Goal: Task Accomplishment & Management: Use online tool/utility

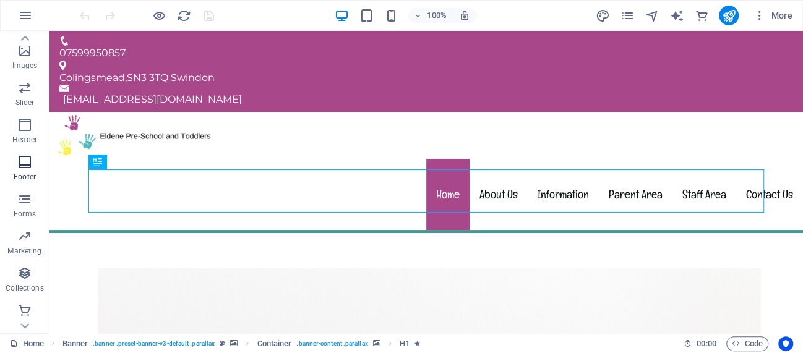
scroll to position [291, 0]
click at [32, 280] on span "Collections" at bounding box center [24, 279] width 49 height 30
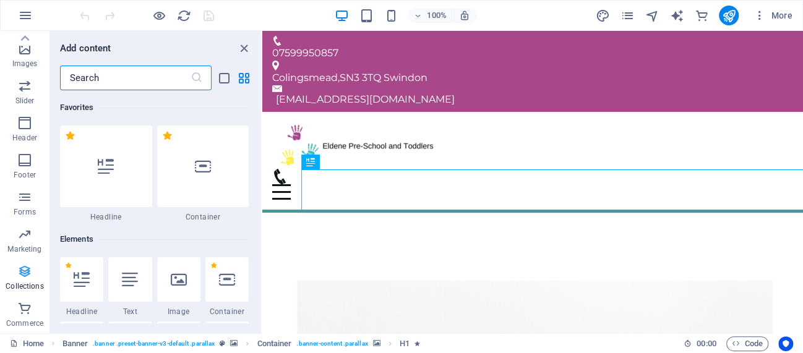
click at [30, 281] on span "Collections" at bounding box center [24, 279] width 49 height 30
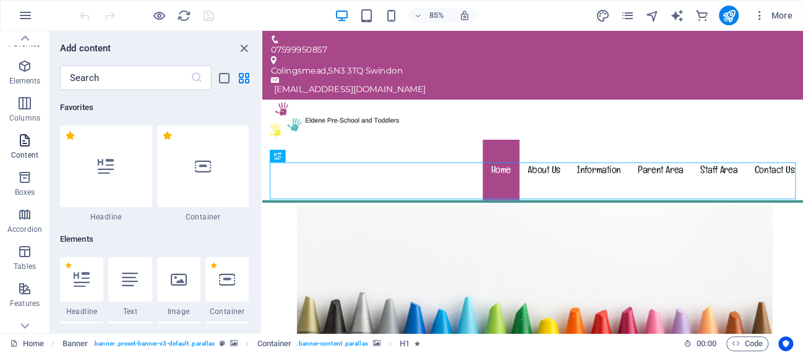
scroll to position [0, 0]
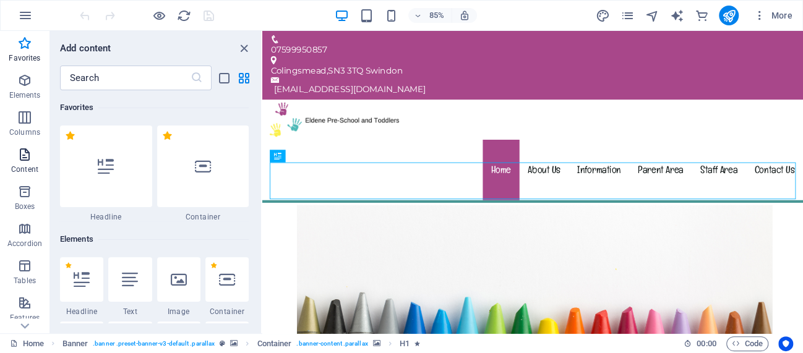
click at [15, 159] on span "Content" at bounding box center [24, 162] width 49 height 30
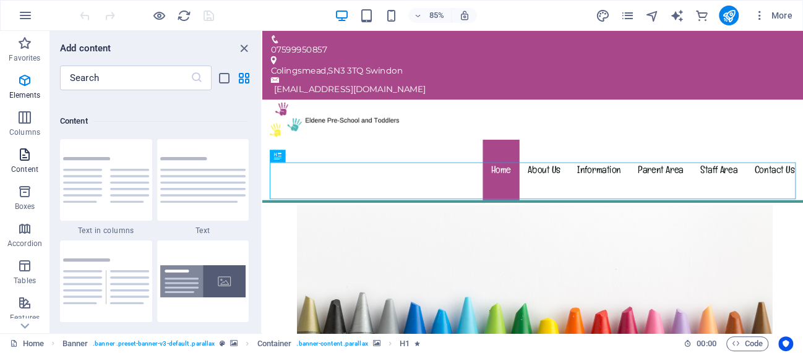
scroll to position [2164, 0]
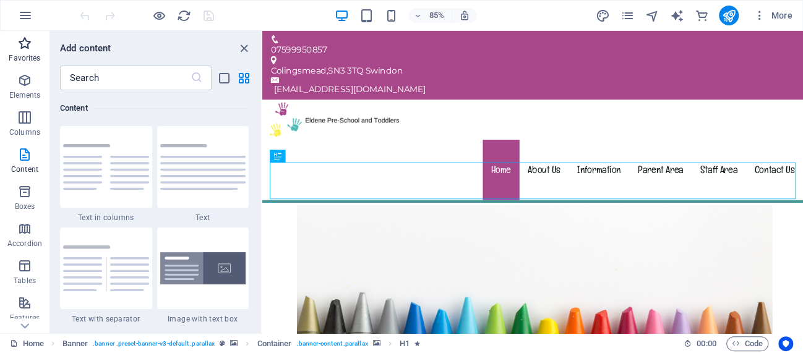
click at [30, 45] on icon "button" at bounding box center [24, 43] width 15 height 15
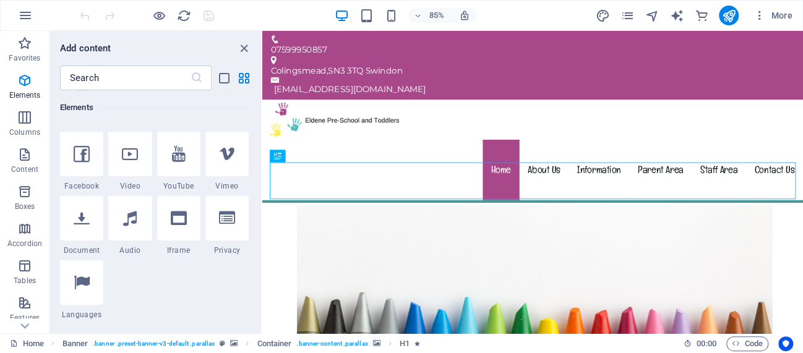
scroll to position [395, 0]
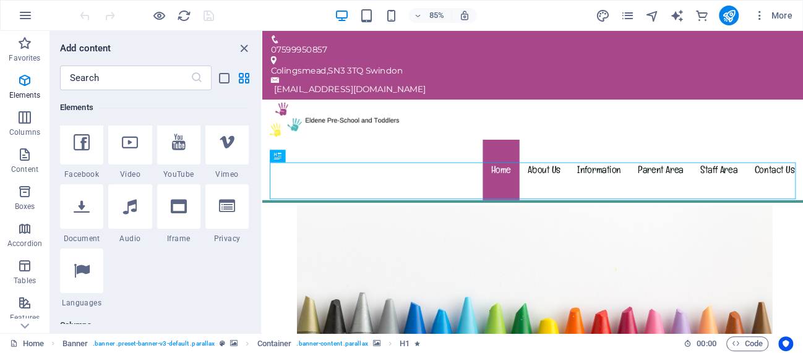
click at [184, 270] on div "1 Star Headline 1 Star Text 1 Star Image 1 Star Container 1 Star Spacer 1 Star …" at bounding box center [154, 85] width 189 height 445
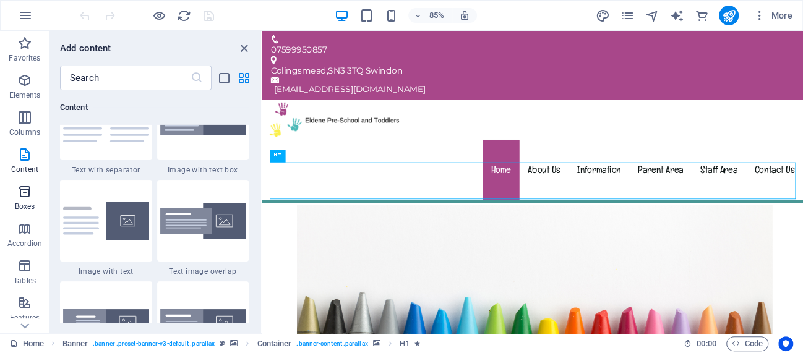
scroll to position [56, 0]
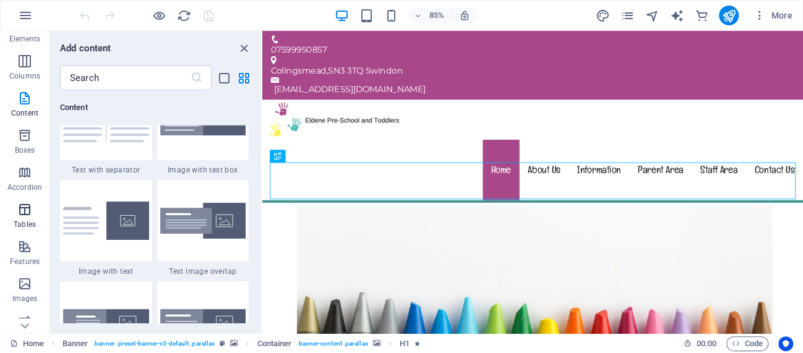
click at [23, 197] on button "Tables" at bounding box center [24, 215] width 49 height 37
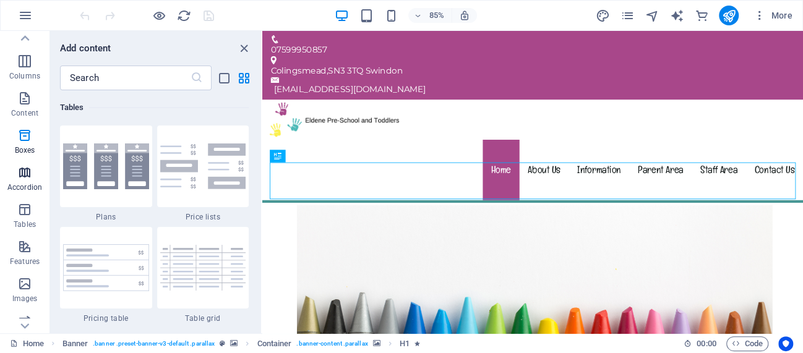
click at [24, 179] on icon "button" at bounding box center [24, 172] width 15 height 15
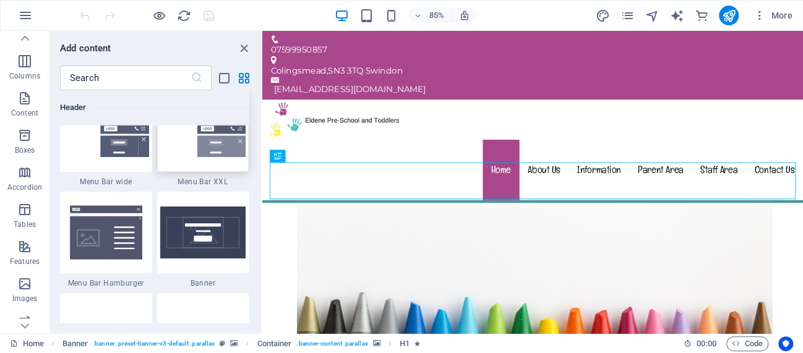
scroll to position [7843, 0]
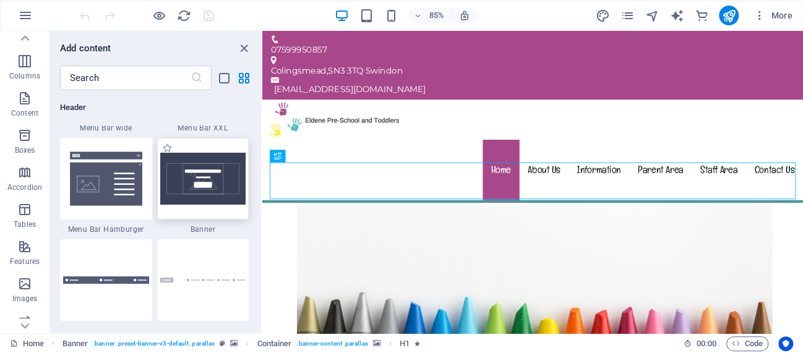
click at [218, 183] on img at bounding box center [203, 179] width 86 height 52
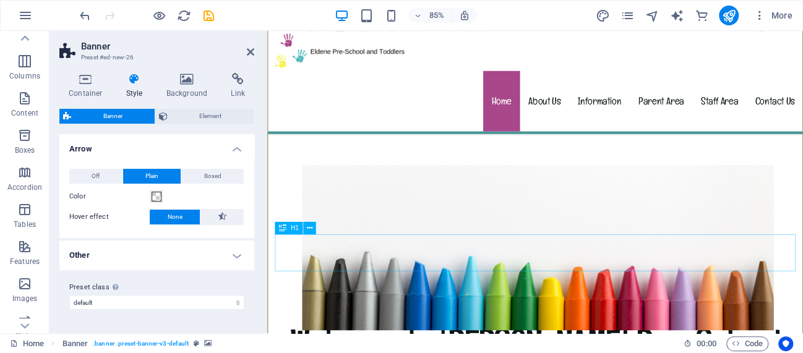
scroll to position [451, 0]
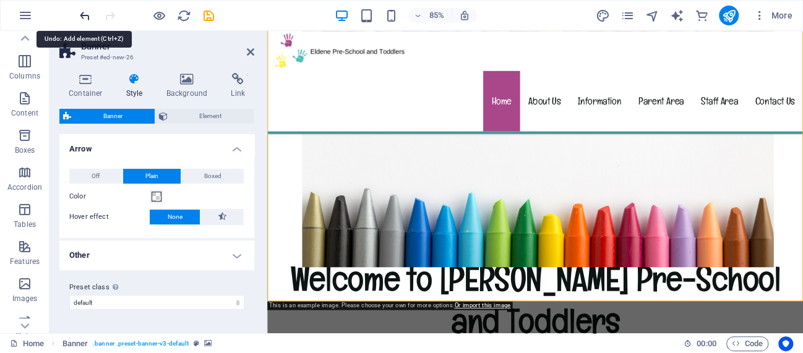
click at [79, 19] on icon "undo" at bounding box center [85, 16] width 14 height 14
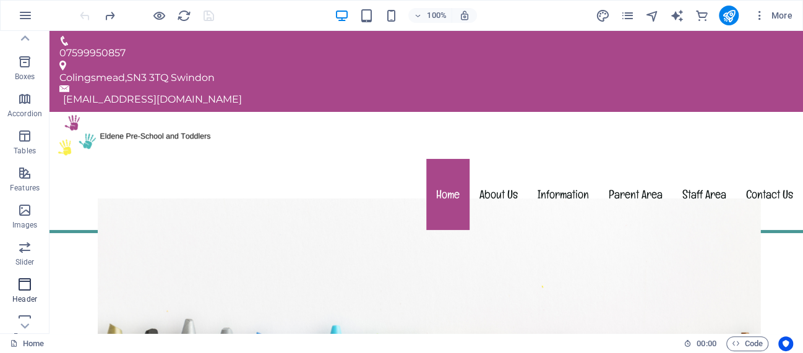
scroll to position [169, 0]
click at [23, 237] on button "Header" at bounding box center [24, 251] width 49 height 37
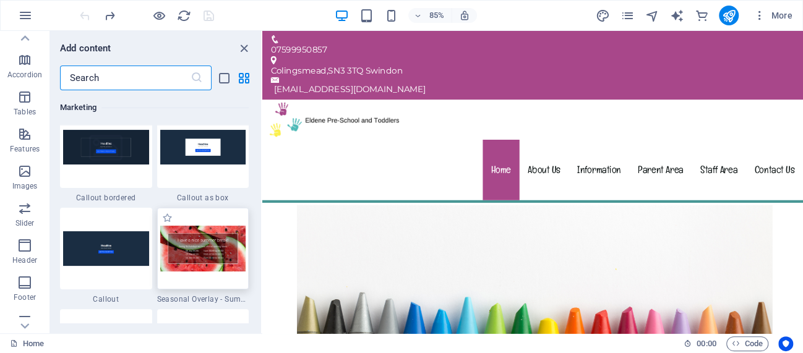
scroll to position [10158, 0]
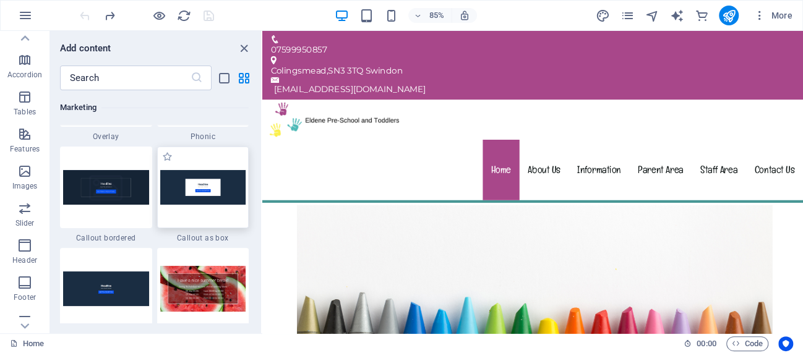
click at [213, 183] on img at bounding box center [203, 187] width 86 height 34
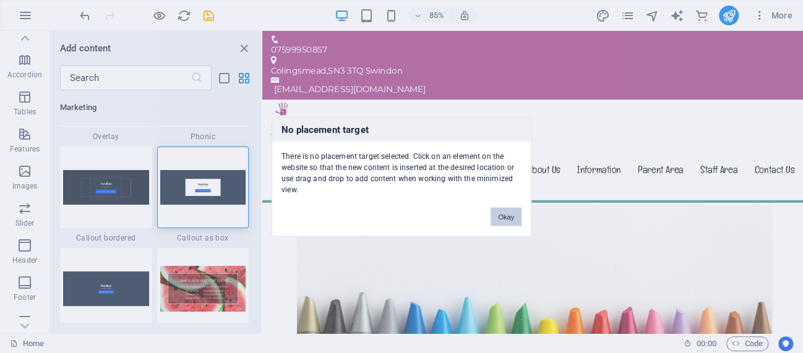
click at [516, 210] on button "Okay" at bounding box center [506, 216] width 31 height 19
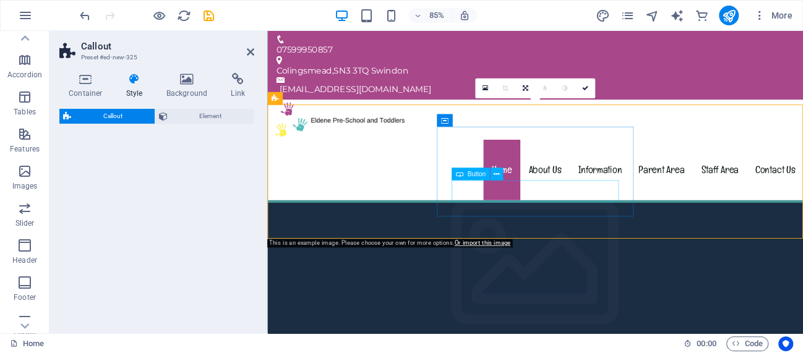
select select "rem"
select select "px"
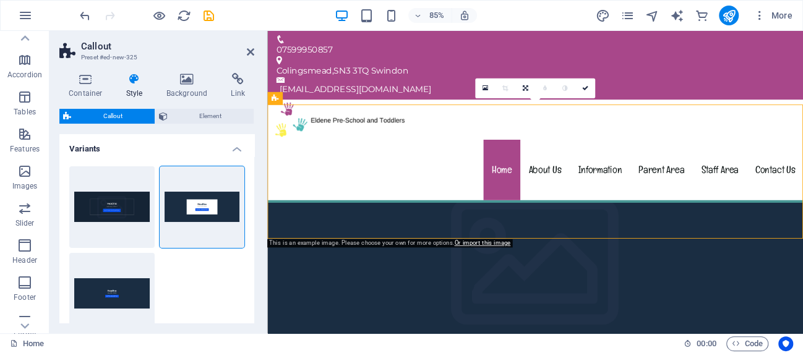
scroll to position [169, 0]
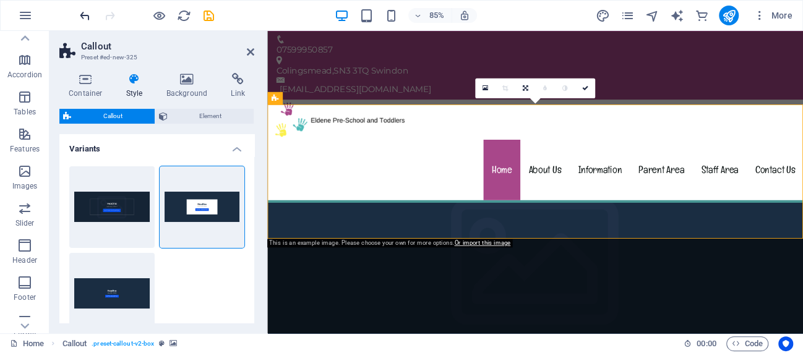
click at [88, 18] on icon "undo" at bounding box center [85, 16] width 14 height 14
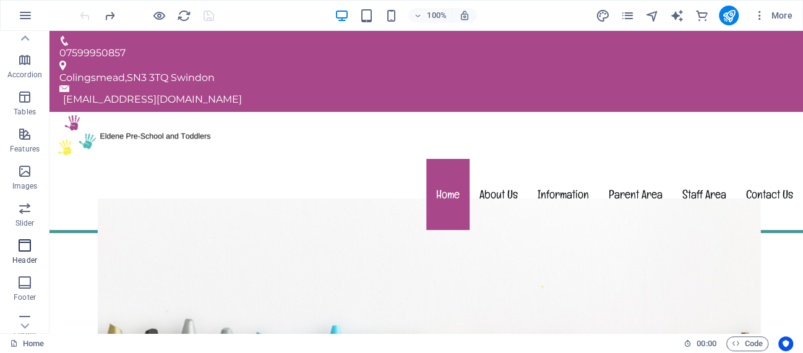
scroll to position [291, 0]
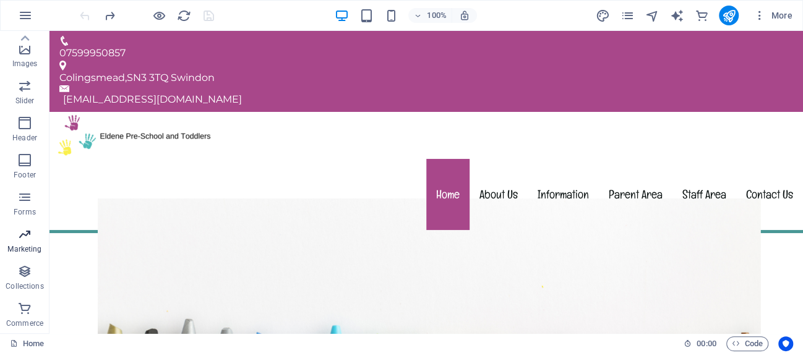
click at [26, 239] on icon "button" at bounding box center [24, 234] width 15 height 15
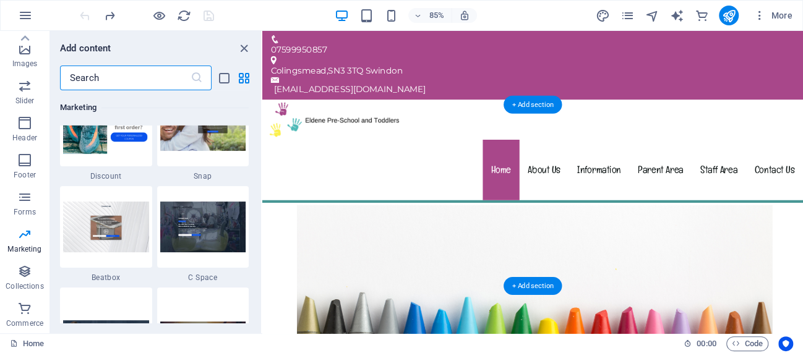
scroll to position [10923, 0]
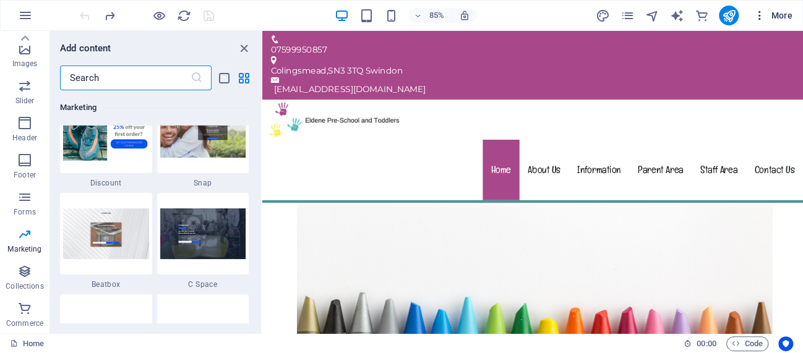
click at [763, 14] on icon "button" at bounding box center [760, 15] width 12 height 12
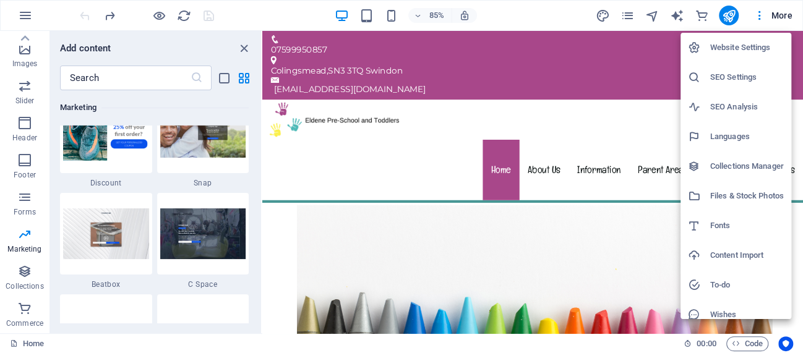
scroll to position [40, 0]
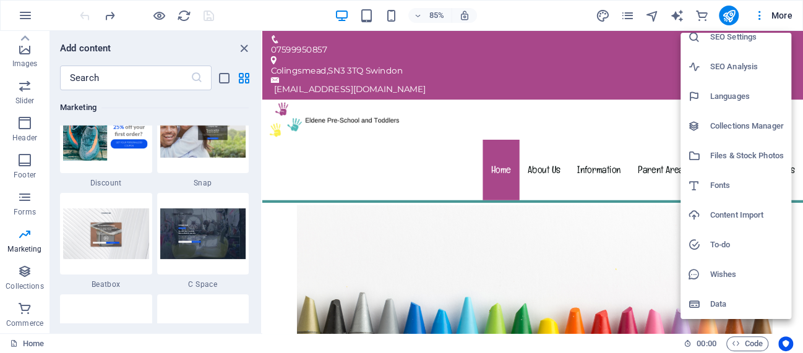
click at [776, 17] on div at bounding box center [401, 176] width 803 height 353
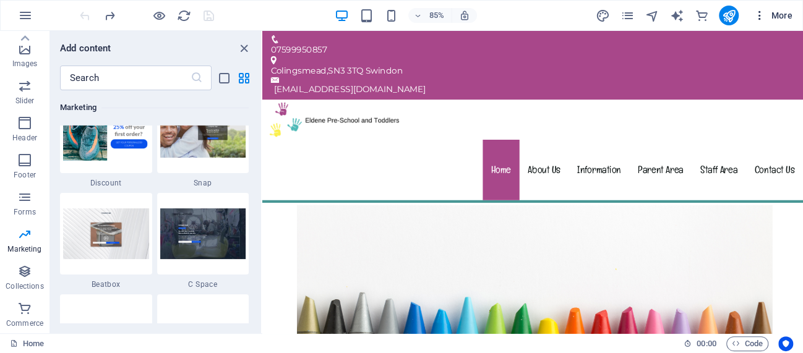
click at [778, 14] on span "More" at bounding box center [773, 15] width 39 height 12
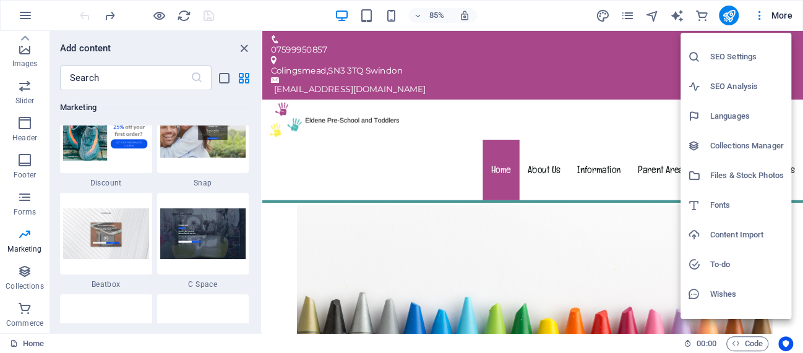
scroll to position [0, 0]
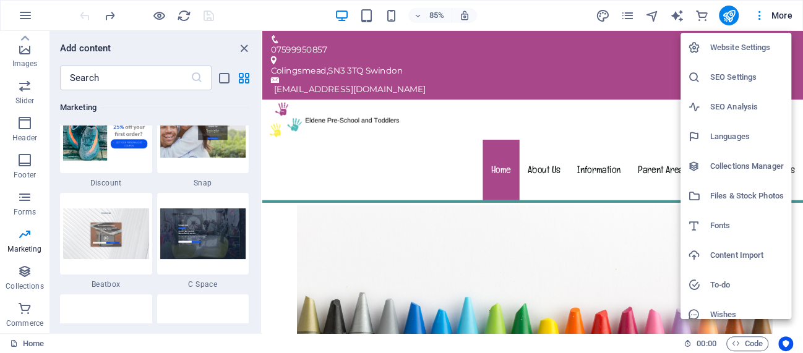
click at [39, 197] on div at bounding box center [401, 176] width 803 height 353
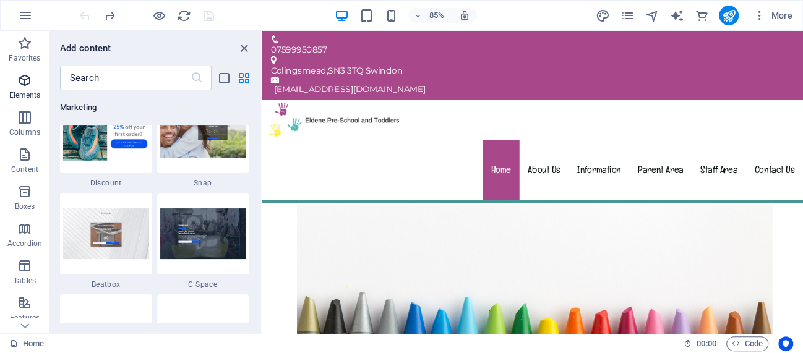
click at [24, 85] on icon "button" at bounding box center [24, 80] width 15 height 15
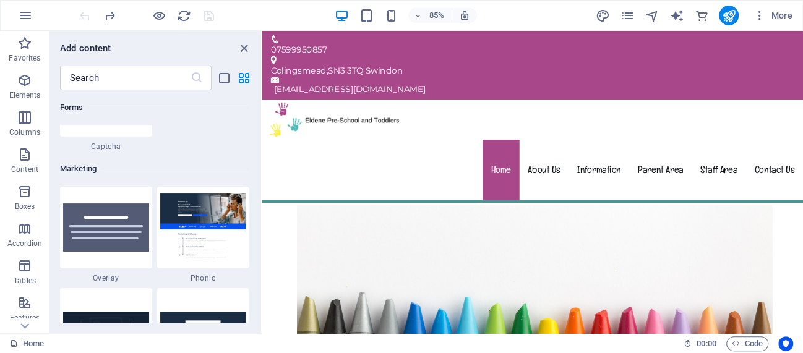
scroll to position [10005, 0]
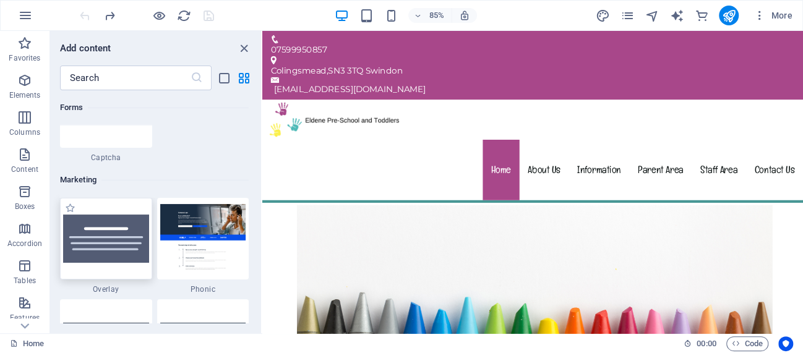
click at [103, 224] on img at bounding box center [106, 239] width 86 height 48
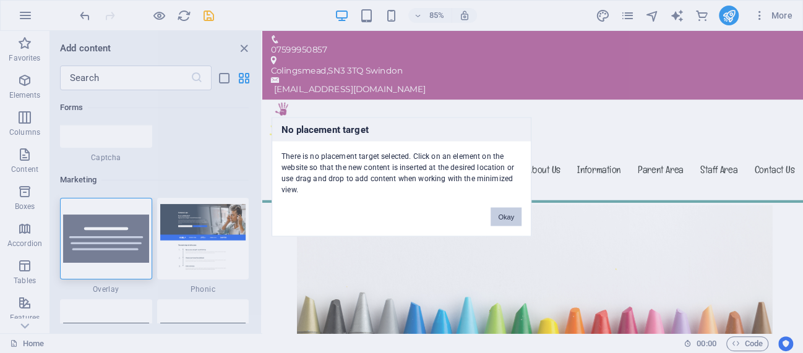
click at [494, 108] on div "No placement target There is no placement target selected. Click on an element …" at bounding box center [401, 176] width 803 height 353
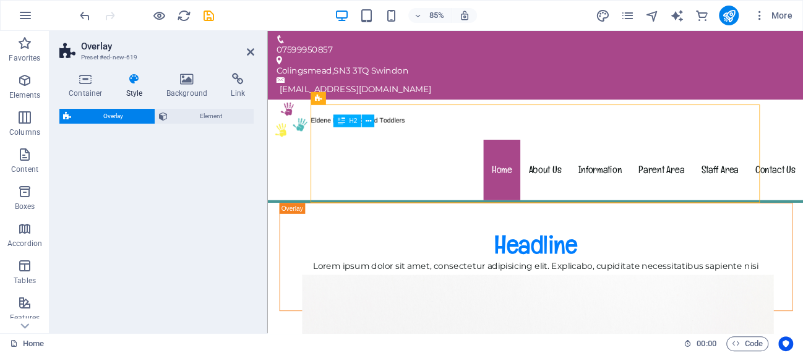
select select "rem"
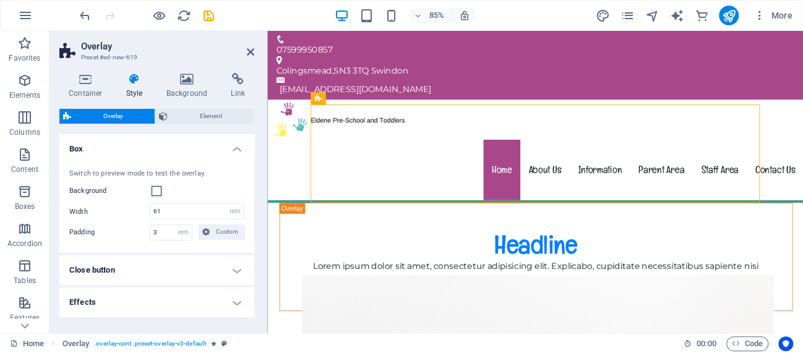
scroll to position [43, 0]
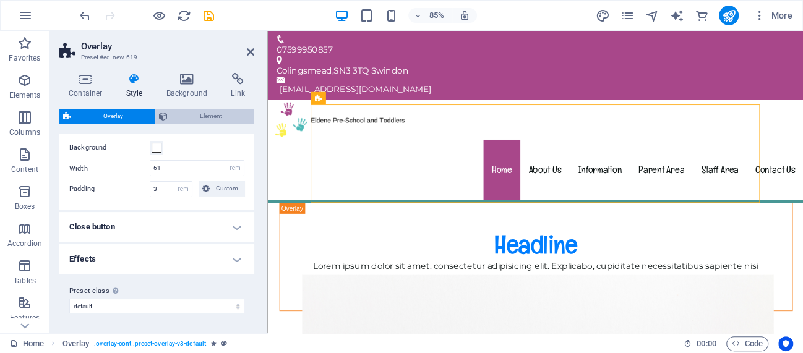
click at [186, 115] on span "Element" at bounding box center [210, 116] width 79 height 15
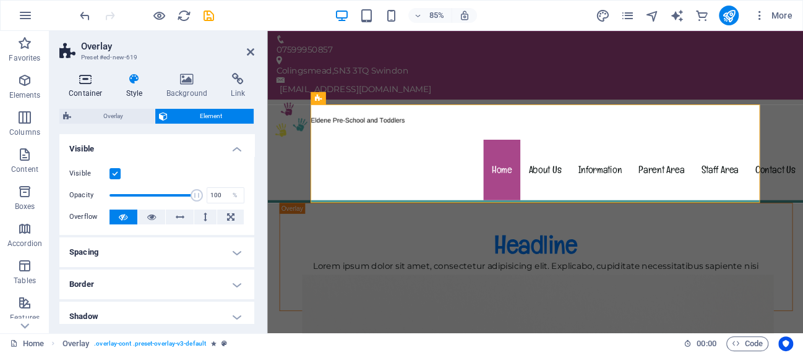
click at [85, 88] on h4 "Container" at bounding box center [88, 86] width 58 height 26
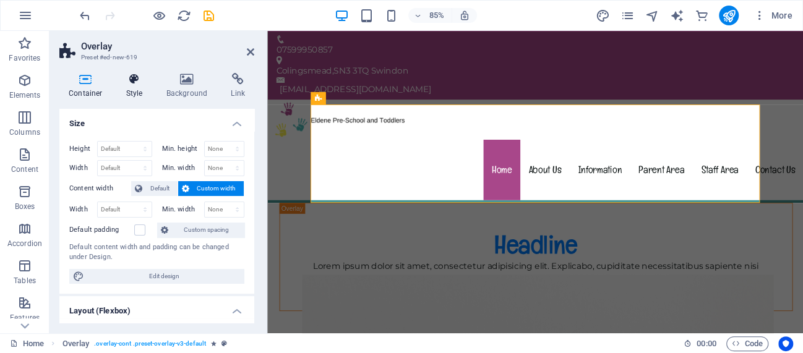
click at [135, 85] on icon at bounding box center [134, 79] width 35 height 12
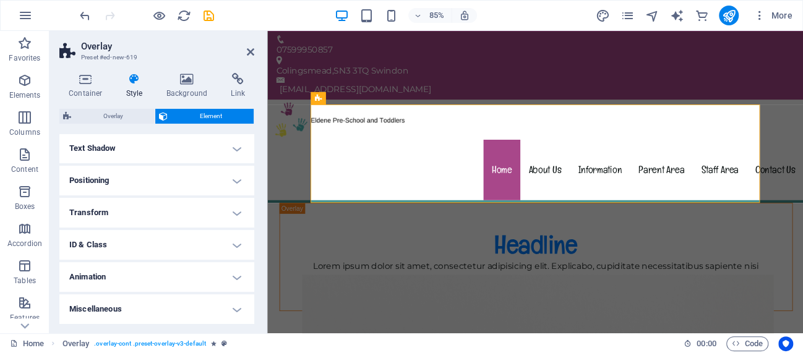
scroll to position [0, 0]
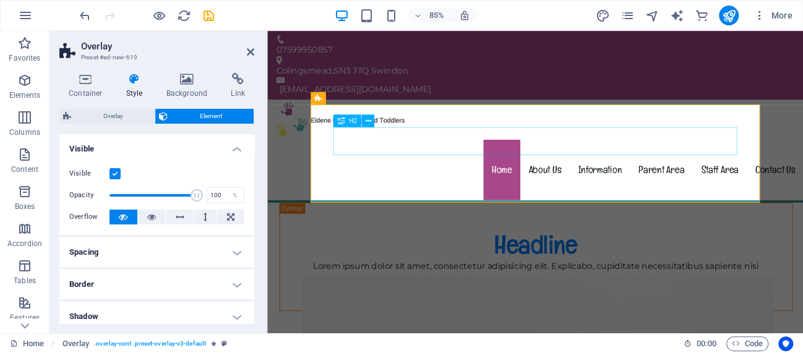
click at [589, 264] on div "Headline" at bounding box center [582, 282] width 543 height 37
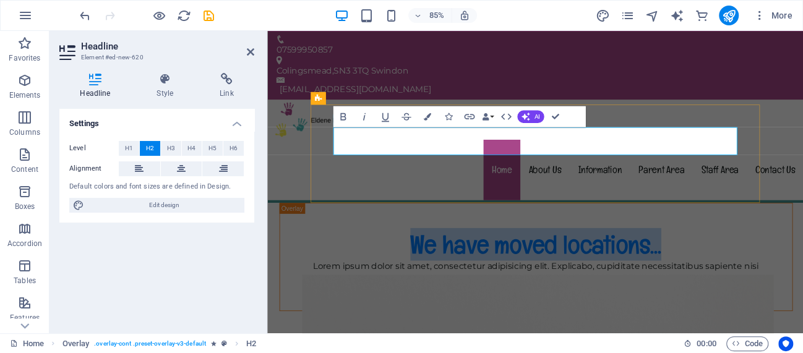
drag, startPoint x: 734, startPoint y: 164, endPoint x: 423, endPoint y: 160, distance: 311.2
click at [423, 264] on h2 "We have moved locations..." at bounding box center [582, 282] width 543 height 37
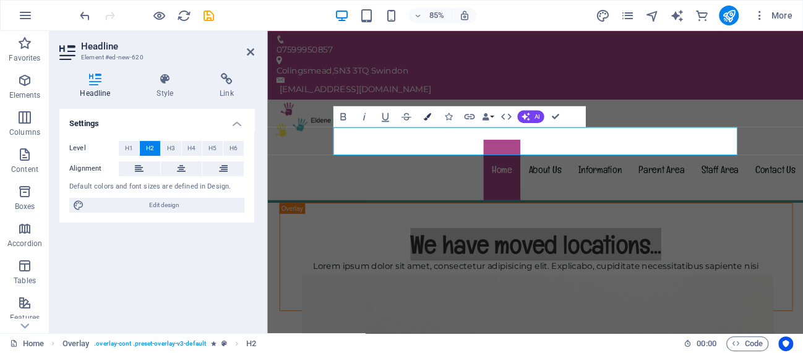
click at [428, 118] on icon "button" at bounding box center [427, 116] width 7 height 7
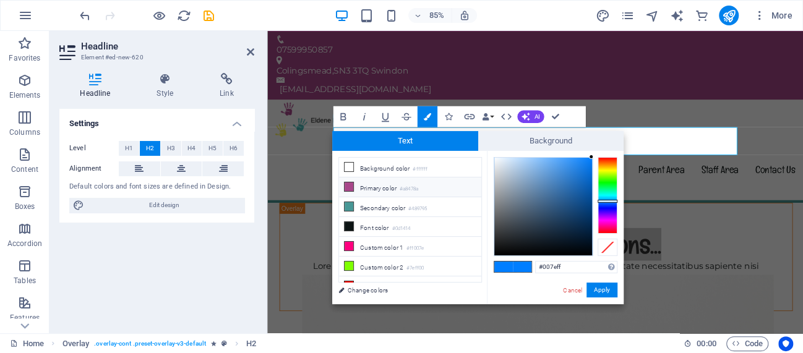
drag, startPoint x: 379, startPoint y: 185, endPoint x: 385, endPoint y: 187, distance: 6.7
click at [378, 185] on li "Primary color #a8478a" at bounding box center [410, 188] width 142 height 20
type input "#a8478a"
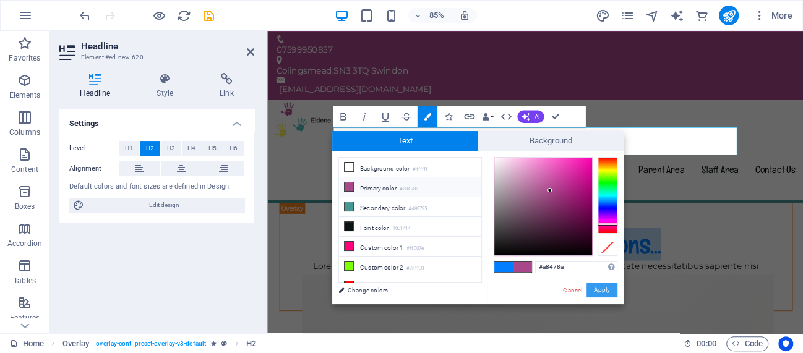
click at [604, 286] on button "Apply" at bounding box center [601, 290] width 31 height 15
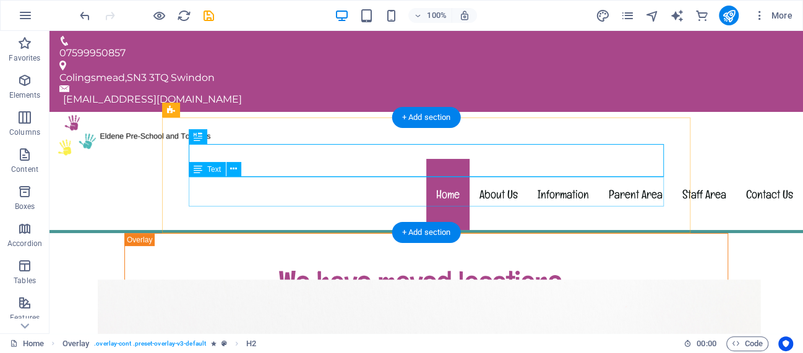
click at [541, 301] on div "Lorem ipsum dolor sit amet, consectetur adipisicing elit. Explicabo, cupiditate…" at bounding box center [426, 316] width 543 height 30
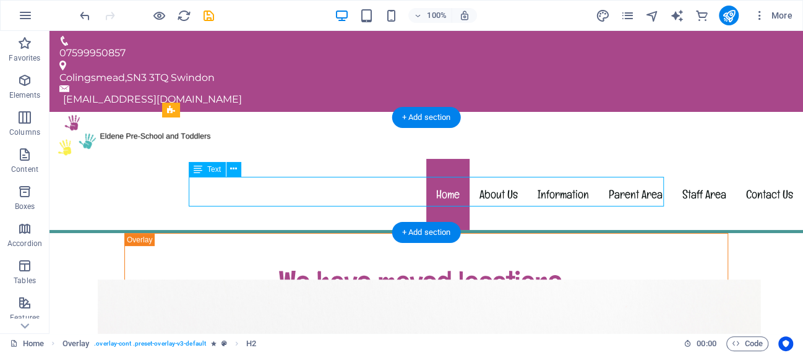
click at [541, 301] on div "Lorem ipsum dolor sit amet, consectetur adipisicing elit. Explicabo, cupiditate…" at bounding box center [426, 316] width 543 height 30
click at [555, 301] on div "Lorem ipsum dolor sit amet, consectetur adipisicing elit. Explicabo, cupiditate…" at bounding box center [426, 316] width 543 height 30
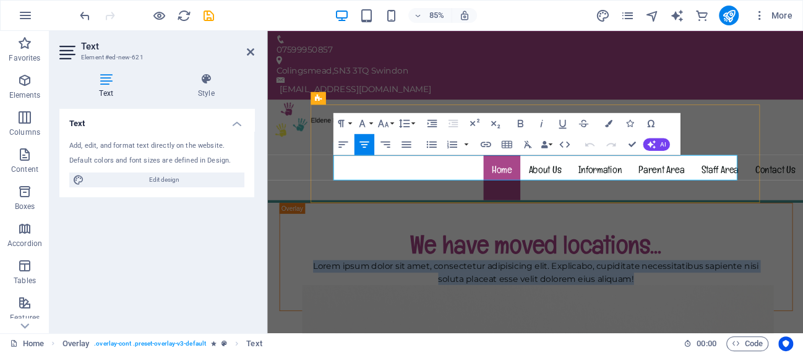
drag, startPoint x: 740, startPoint y: 201, endPoint x: 329, endPoint y: 184, distance: 411.8
click at [329, 233] on div "We have moved locations... Lorem ipsum dolor sit amet, consectetur adipisicing …" at bounding box center [583, 296] width 604 height 127
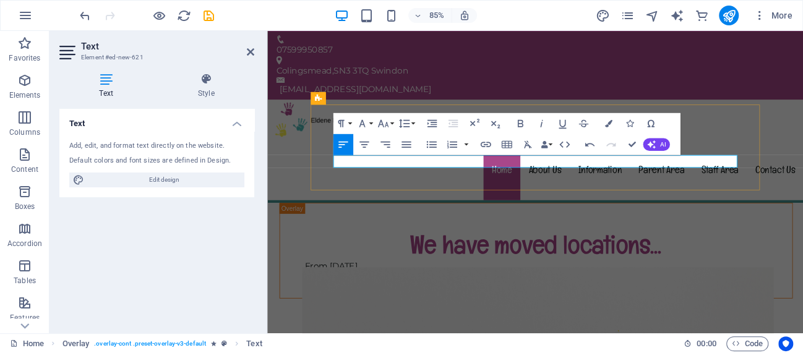
click at [522, 301] on p "From [DATE]" at bounding box center [582, 308] width 543 height 15
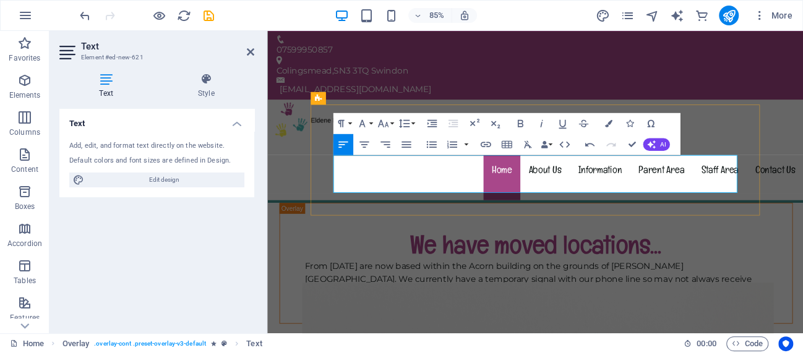
drag, startPoint x: 718, startPoint y: 215, endPoint x: 361, endPoint y: 194, distance: 357.6
click at [372, 301] on p "From [DATE] are now based within the Acorn building on the grounds of [PERSON_N…" at bounding box center [582, 323] width 543 height 45
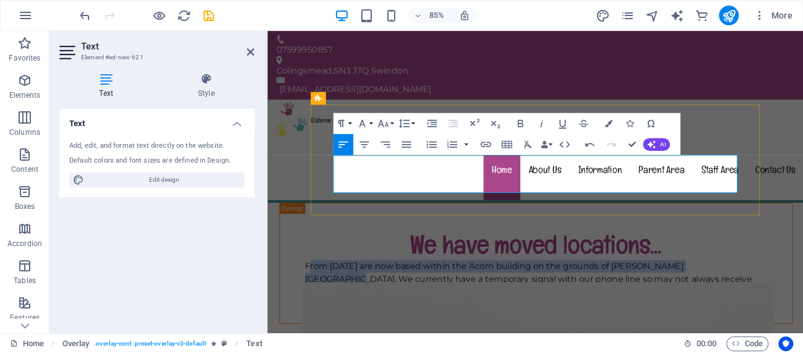
drag, startPoint x: 361, startPoint y: 194, endPoint x: 350, endPoint y: 187, distance: 12.7
click at [350, 301] on p "From [DATE] are now based within the Acorn building on the grounds of [PERSON_N…" at bounding box center [582, 323] width 543 height 45
click at [695, 301] on p "From [DATE] are now based within the Acorn building on the grounds of [PERSON_N…" at bounding box center [582, 323] width 543 height 45
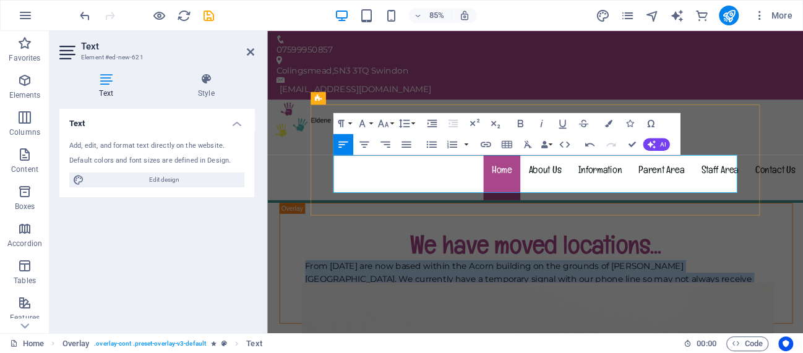
drag, startPoint x: 702, startPoint y: 217, endPoint x: 345, endPoint y: 190, distance: 358.0
click at [345, 301] on p "From [DATE] are now based within the Acorn building on the grounds of [PERSON_N…" at bounding box center [582, 323] width 543 height 45
copy p "From [DATE] are now based within the Acorn building on the grounds of [PERSON_N…"
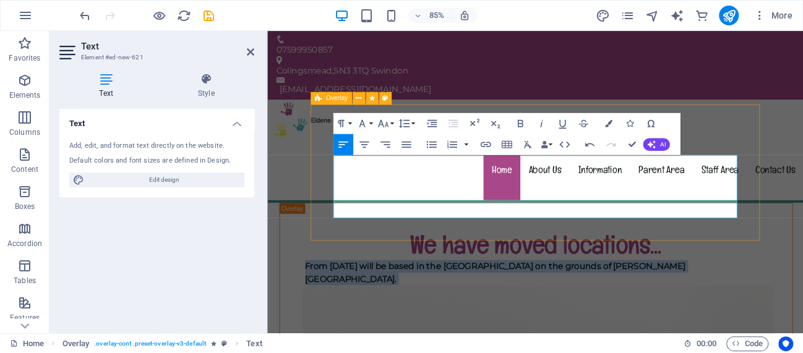
drag, startPoint x: 486, startPoint y: 236, endPoint x: 343, endPoint y: 181, distance: 153.4
click at [343, 233] on div "We have moved locations... From [DATE] will be based in the [GEOGRAPHIC_DATA] o…" at bounding box center [583, 311] width 604 height 157
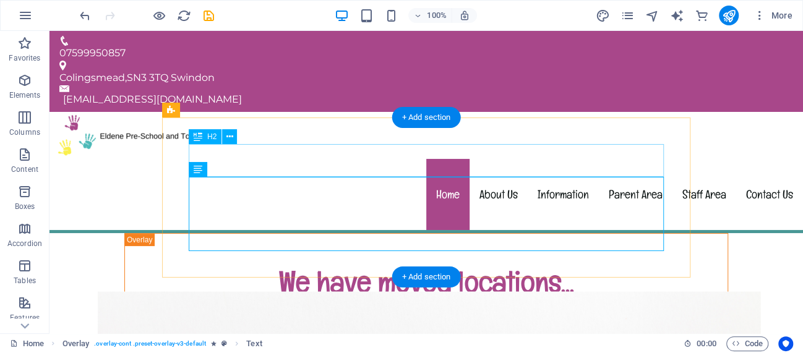
click at [639, 264] on div "We have moved locations..." at bounding box center [426, 282] width 543 height 37
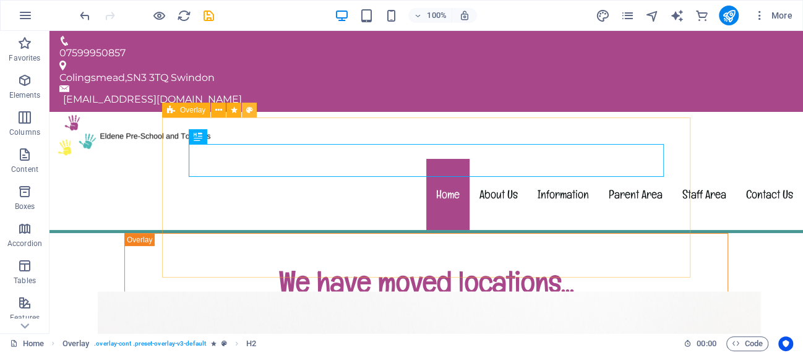
click at [249, 111] on icon at bounding box center [249, 110] width 7 height 13
select select "rem"
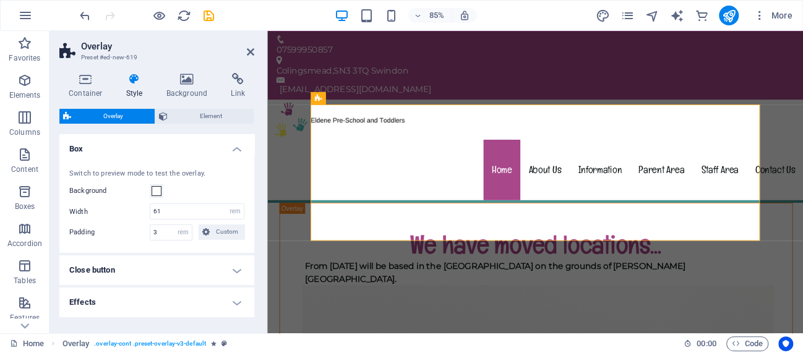
scroll to position [43, 0]
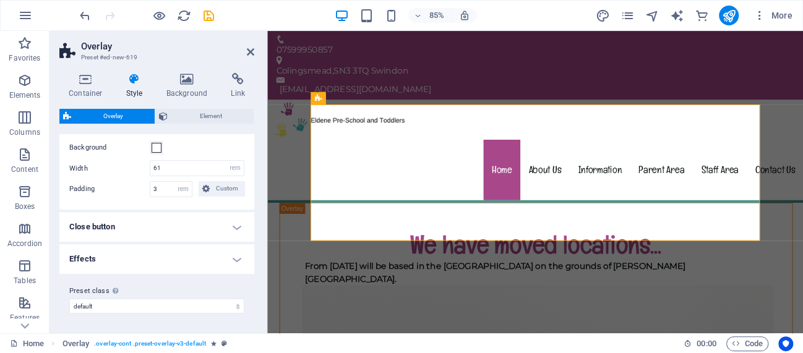
click at [217, 252] on h4 "Effects" at bounding box center [156, 259] width 195 height 30
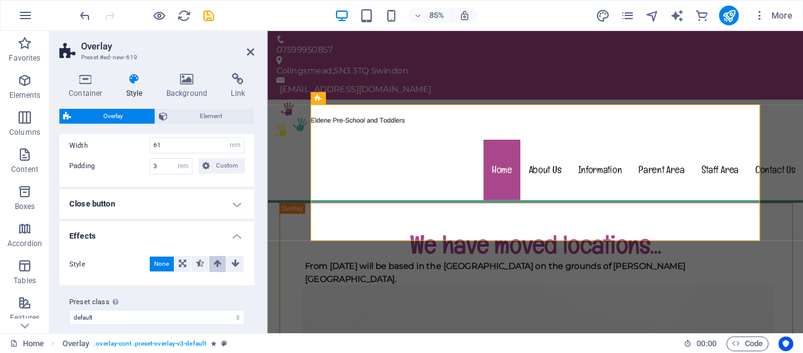
scroll to position [77, 0]
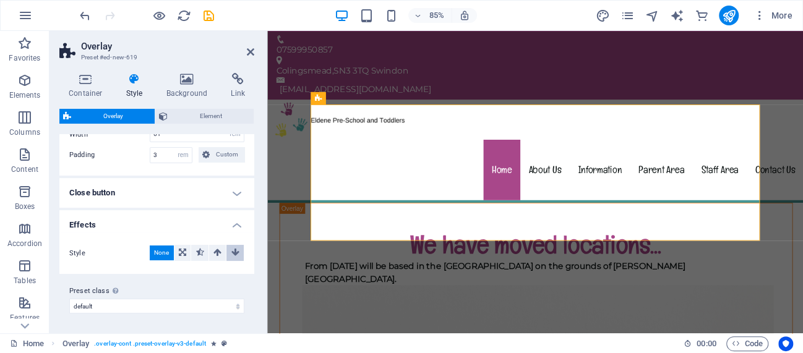
click at [229, 254] on button at bounding box center [234, 253] width 17 height 16
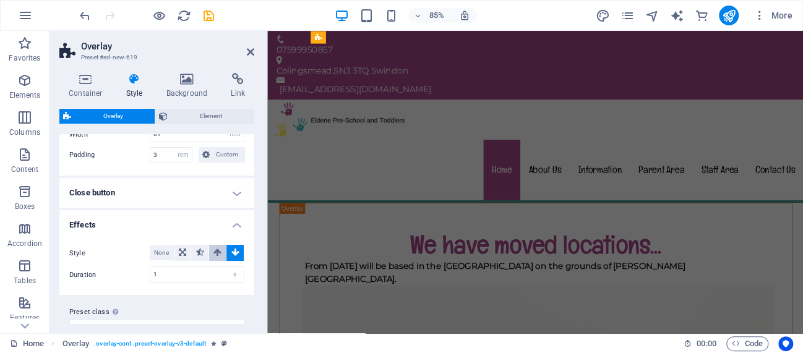
click at [219, 254] on icon at bounding box center [217, 252] width 8 height 15
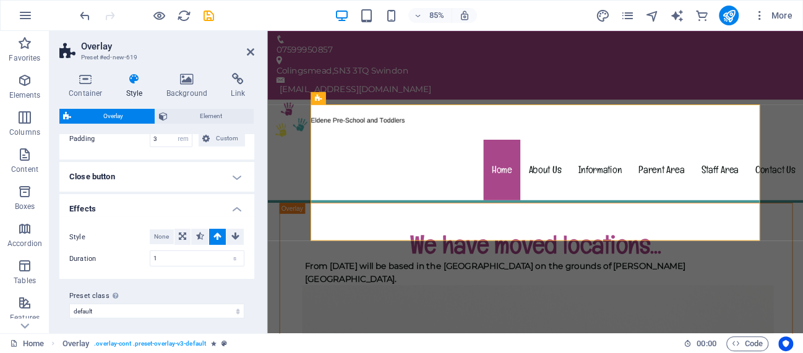
scroll to position [98, 0]
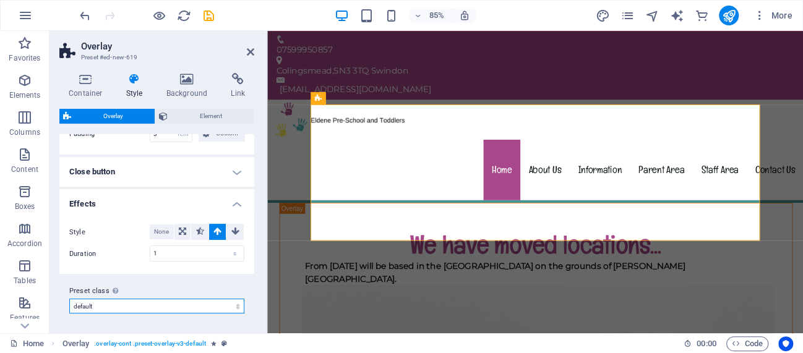
click at [215, 311] on select "default Add preset class" at bounding box center [156, 306] width 175 height 15
click at [230, 169] on h4 "Close button" at bounding box center [156, 172] width 195 height 30
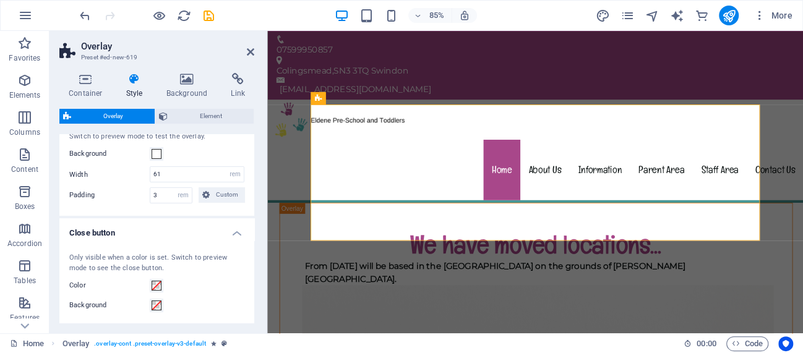
scroll to position [0, 0]
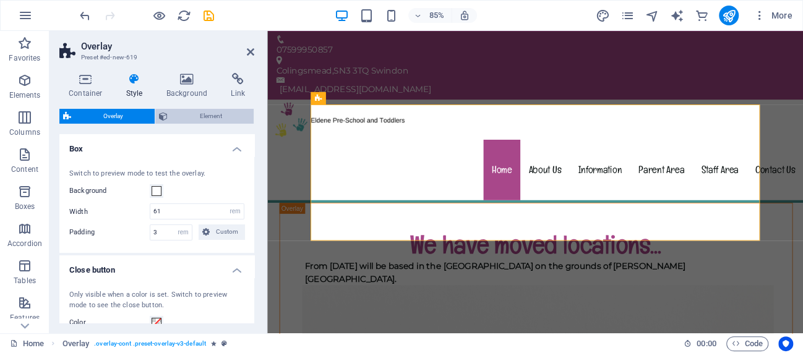
click at [221, 111] on span "Element" at bounding box center [210, 116] width 79 height 15
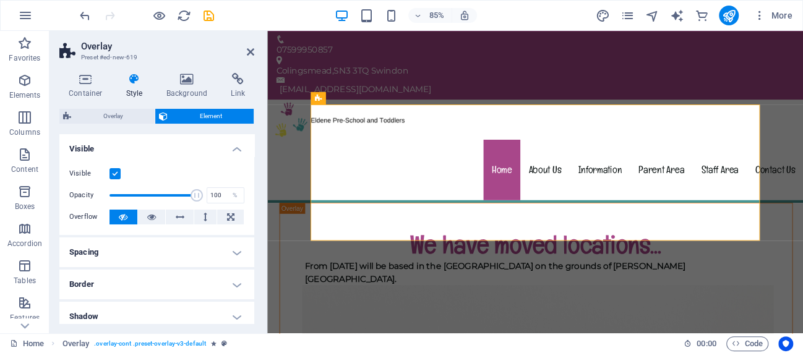
click at [198, 20] on div at bounding box center [146, 16] width 139 height 20
click at [204, 19] on icon "save" at bounding box center [209, 16] width 14 height 14
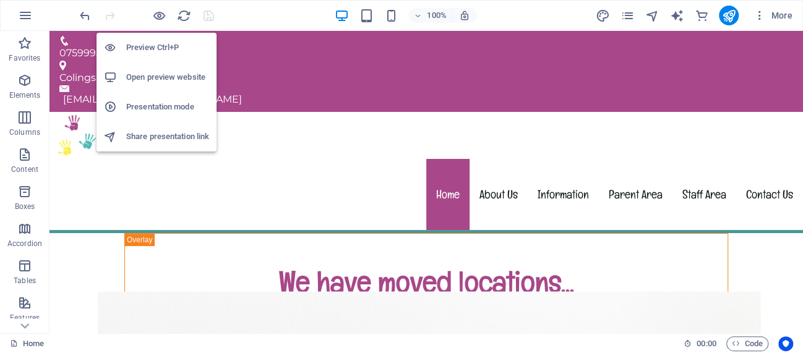
click at [166, 41] on h6 "Preview Ctrl+P" at bounding box center [167, 47] width 83 height 15
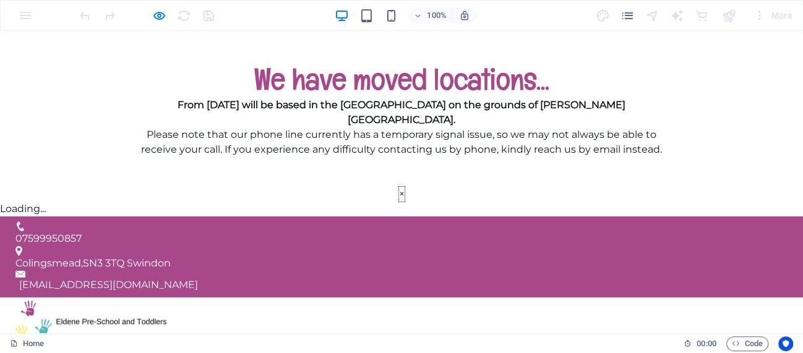
click at [405, 187] on button "×" at bounding box center [402, 194] width 6 height 15
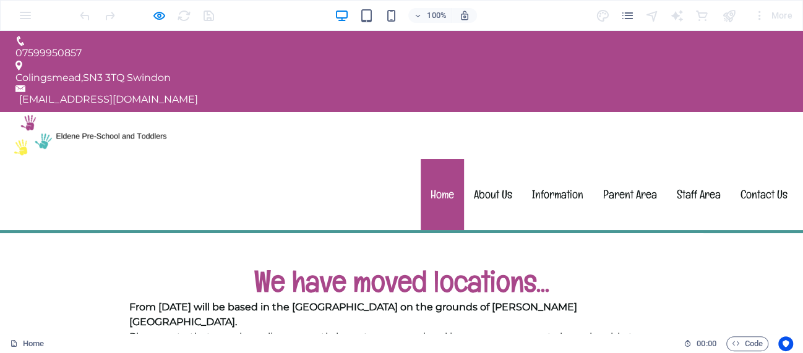
click at [149, 18] on div at bounding box center [146, 16] width 139 height 20
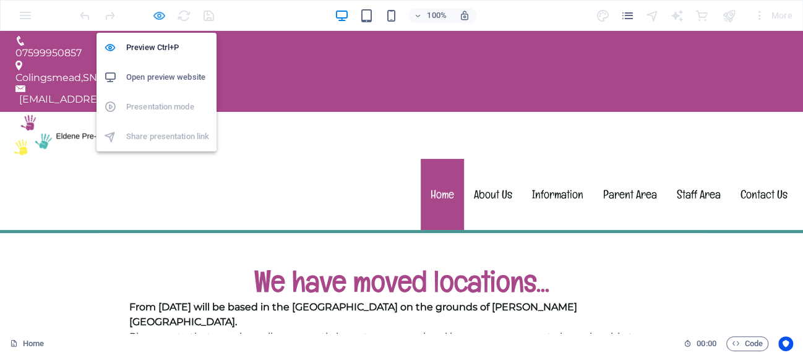
click at [157, 16] on icon "button" at bounding box center [159, 16] width 14 height 14
